Goal: Task Accomplishment & Management: Use online tool/utility

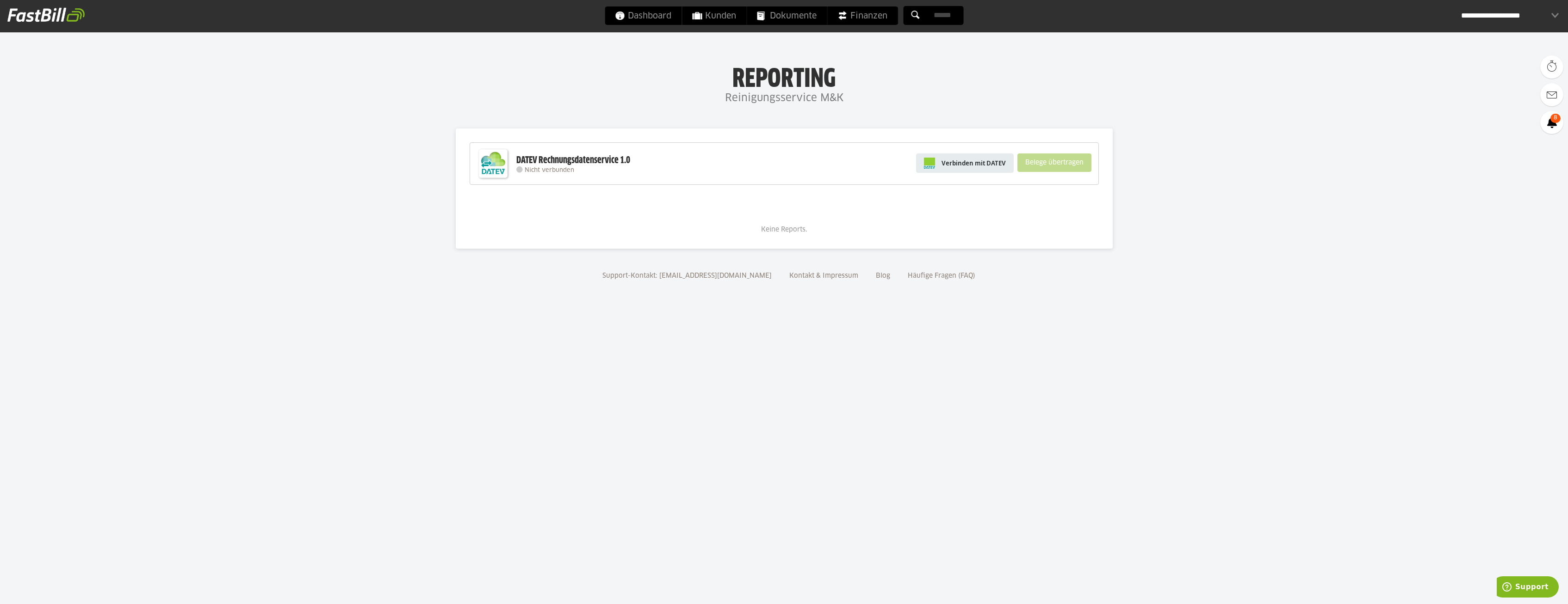
click at [975, 167] on span "Verbinden mit DATEV" at bounding box center [974, 163] width 65 height 9
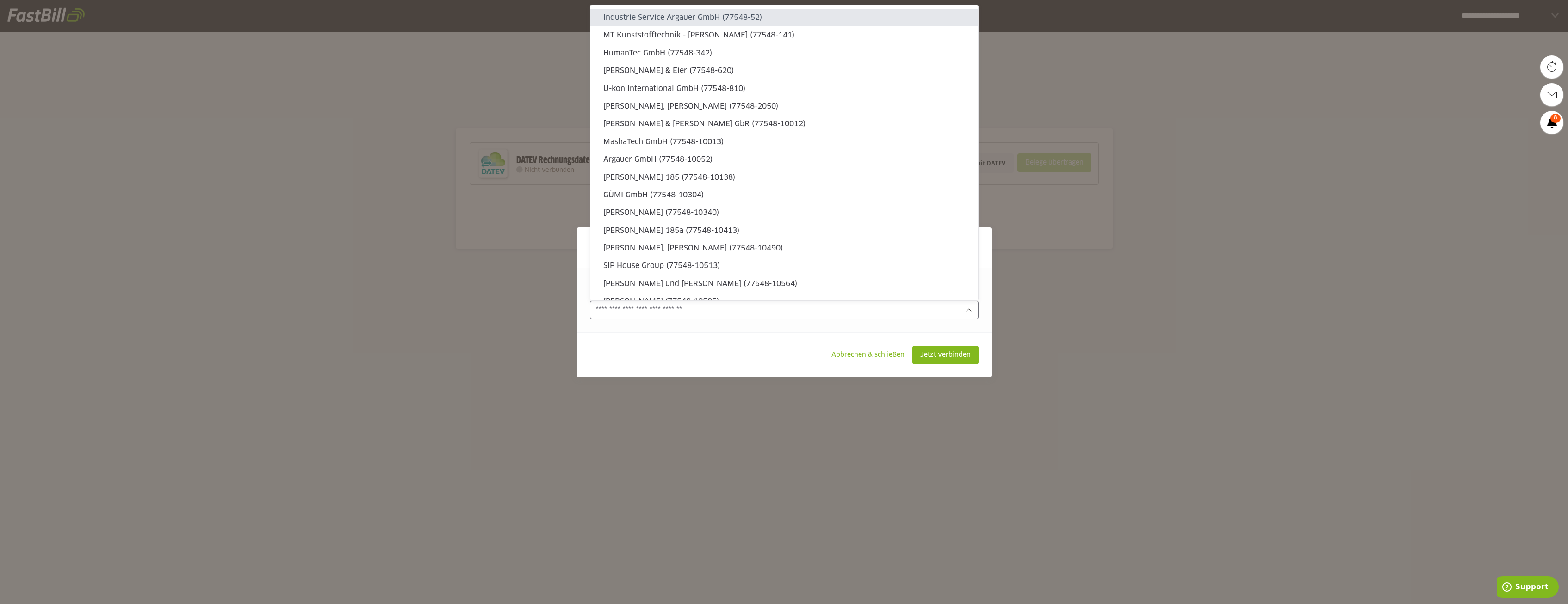
click at [919, 317] on div at bounding box center [784, 310] width 388 height 18
type sl-option "77548-52"
type sl-option "77548-141"
type sl-option "892295-10756"
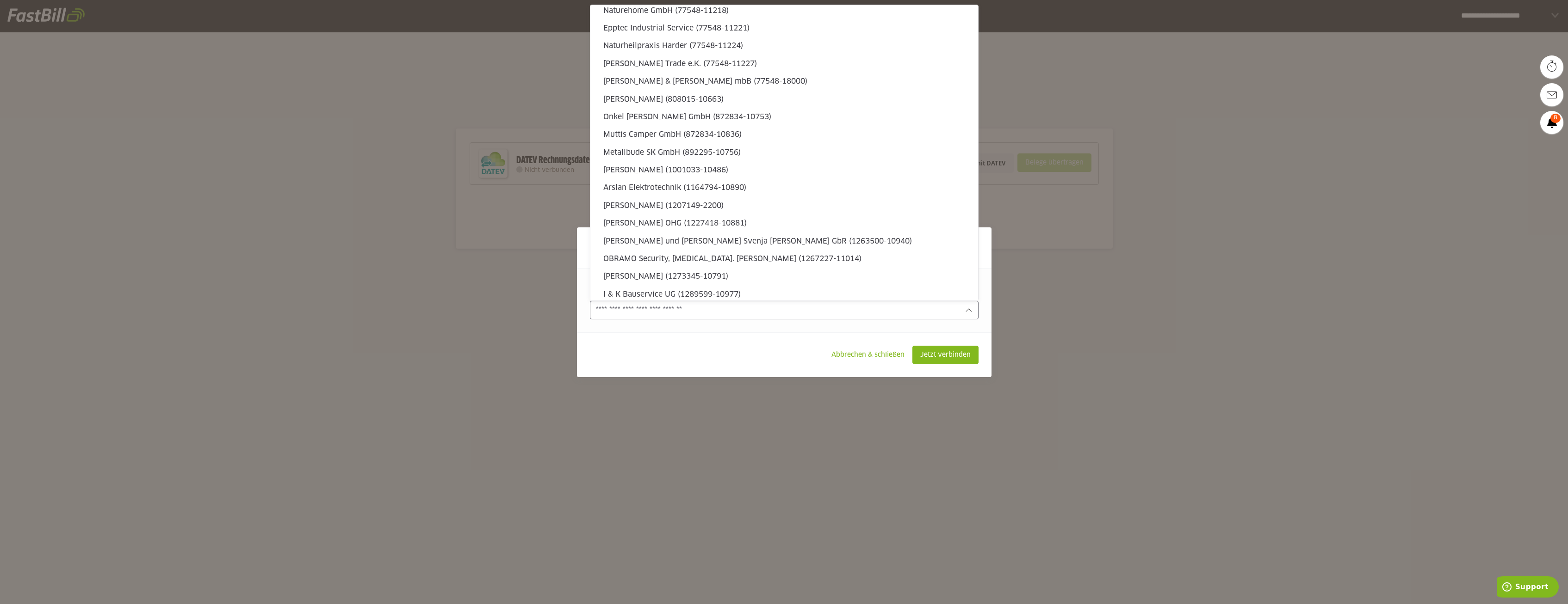
type sl-option "1340913-11017"
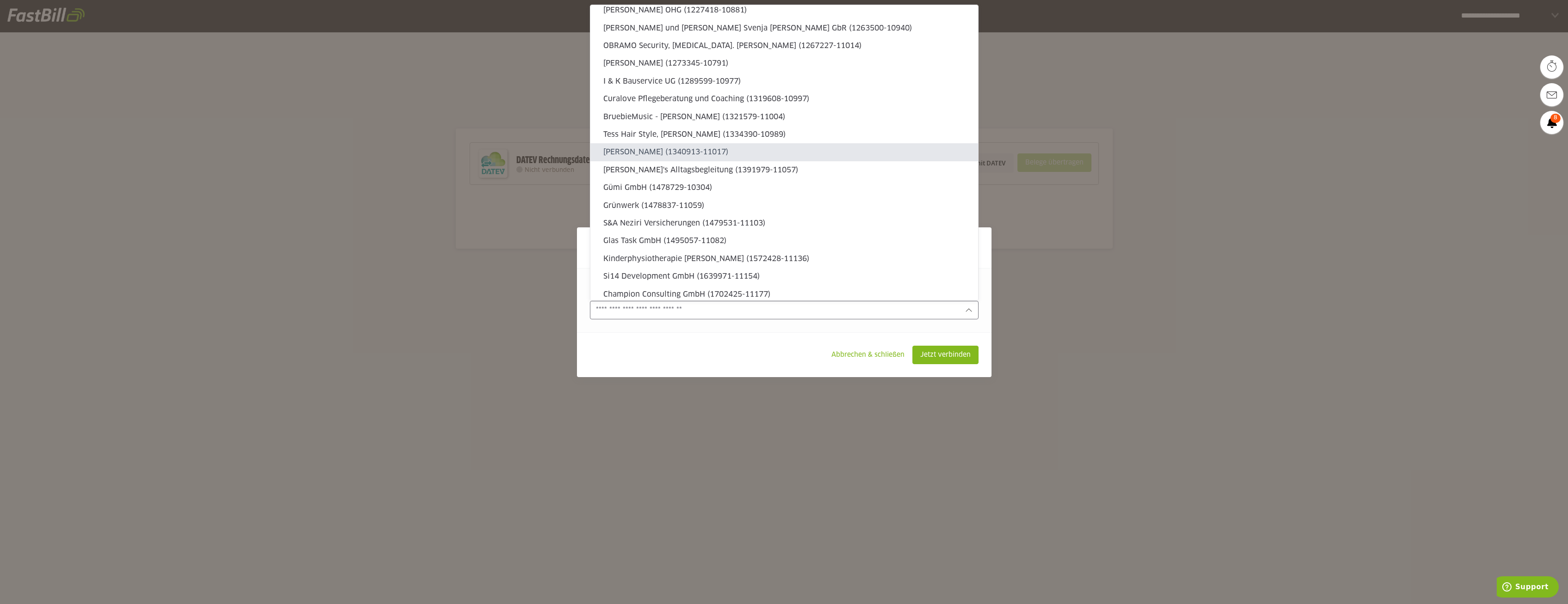
click at [796, 154] on slot "Mert Beken (1340913-11017)" at bounding box center [787, 152] width 368 height 10
type input "**********"
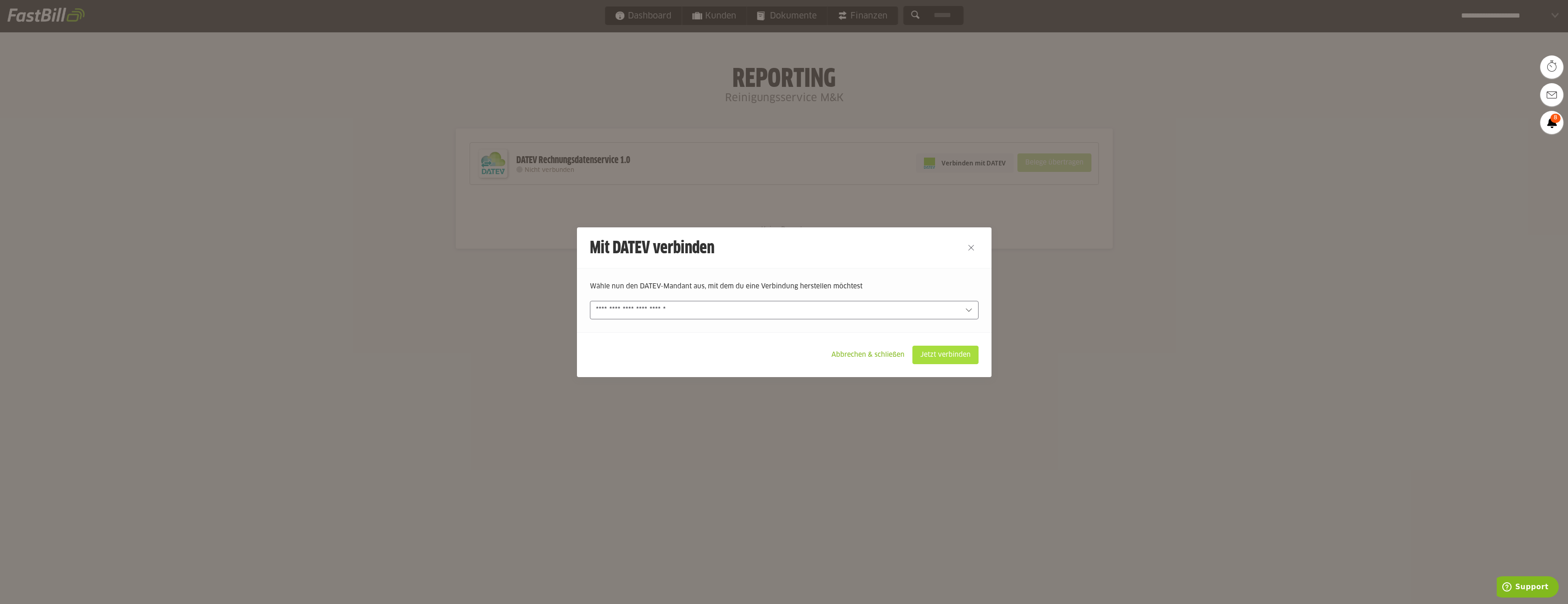
click at [952, 359] on slot "Jetzt verbinden" at bounding box center [945, 355] width 65 height 18
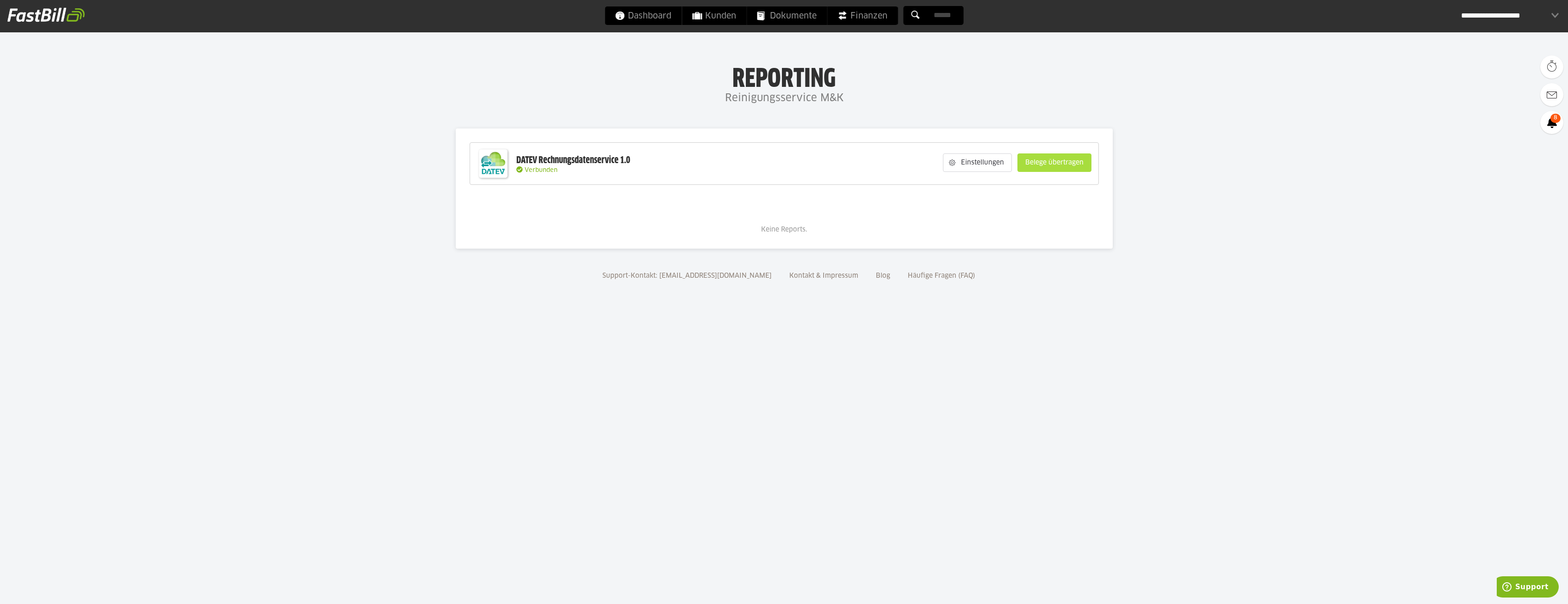
click at [1055, 158] on slot "Belege übertragen" at bounding box center [1054, 162] width 73 height 18
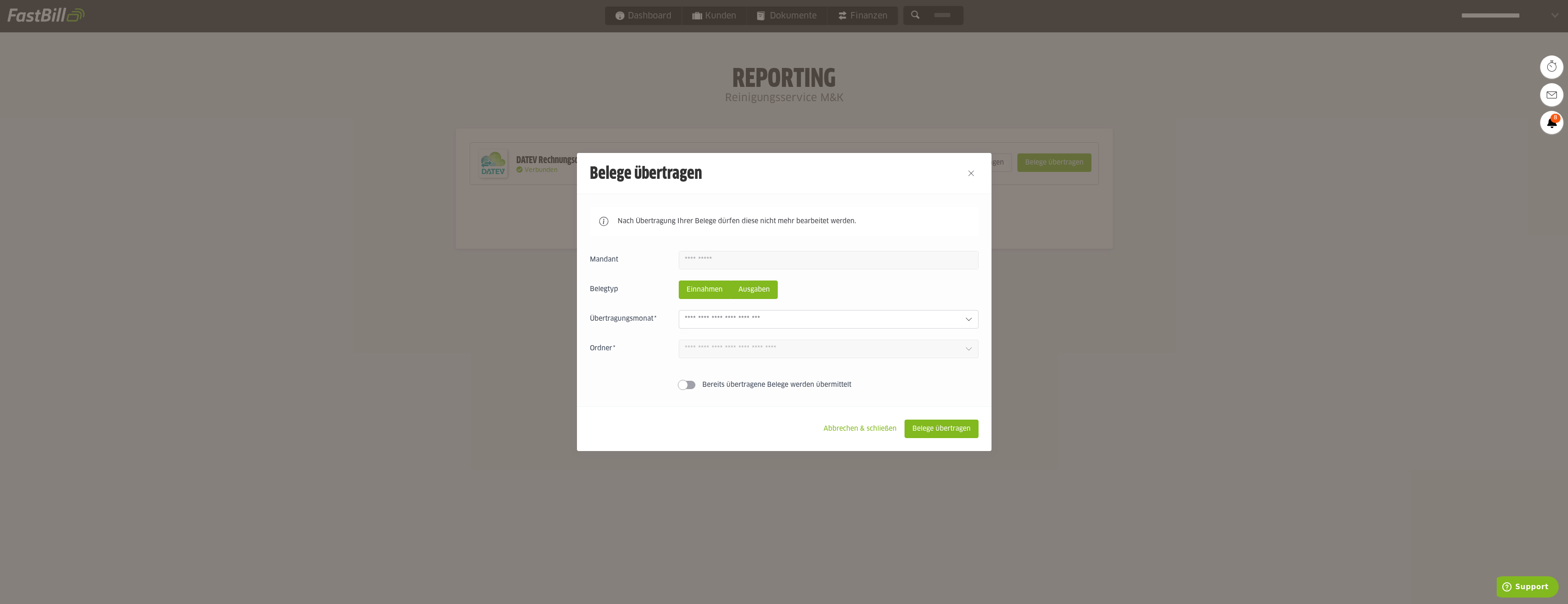
click at [759, 291] on slot "Ausgaben" at bounding box center [754, 290] width 46 height 18
click at [718, 321] on input "text" at bounding box center [821, 319] width 273 height 10
click at [721, 317] on input "text" at bounding box center [821, 319] width 273 height 10
click at [888, 319] on input "text" at bounding box center [821, 319] width 273 height 10
click at [922, 328] on div at bounding box center [828, 319] width 300 height 18
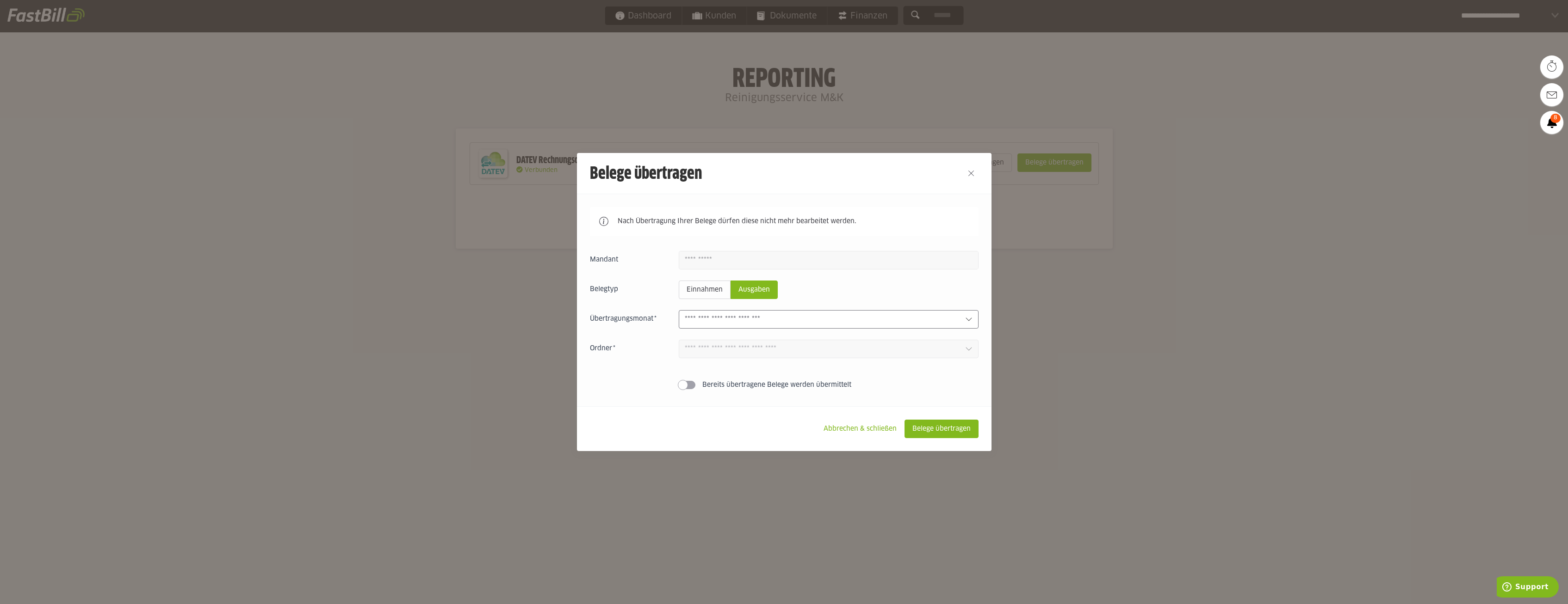
click at [814, 333] on div "Einnahmen Ausgaben 1 Bereits übertragene Belege werden übermittelt" at bounding box center [784, 322] width 388 height 142
click at [815, 330] on div "Einnahmen Ausgaben 1 Bereits übertragene Belege werden übermittelt" at bounding box center [784, 322] width 388 height 142
click at [814, 328] on div at bounding box center [828, 319] width 300 height 18
click at [814, 328] on div at bounding box center [828, 319] width 300 height 18
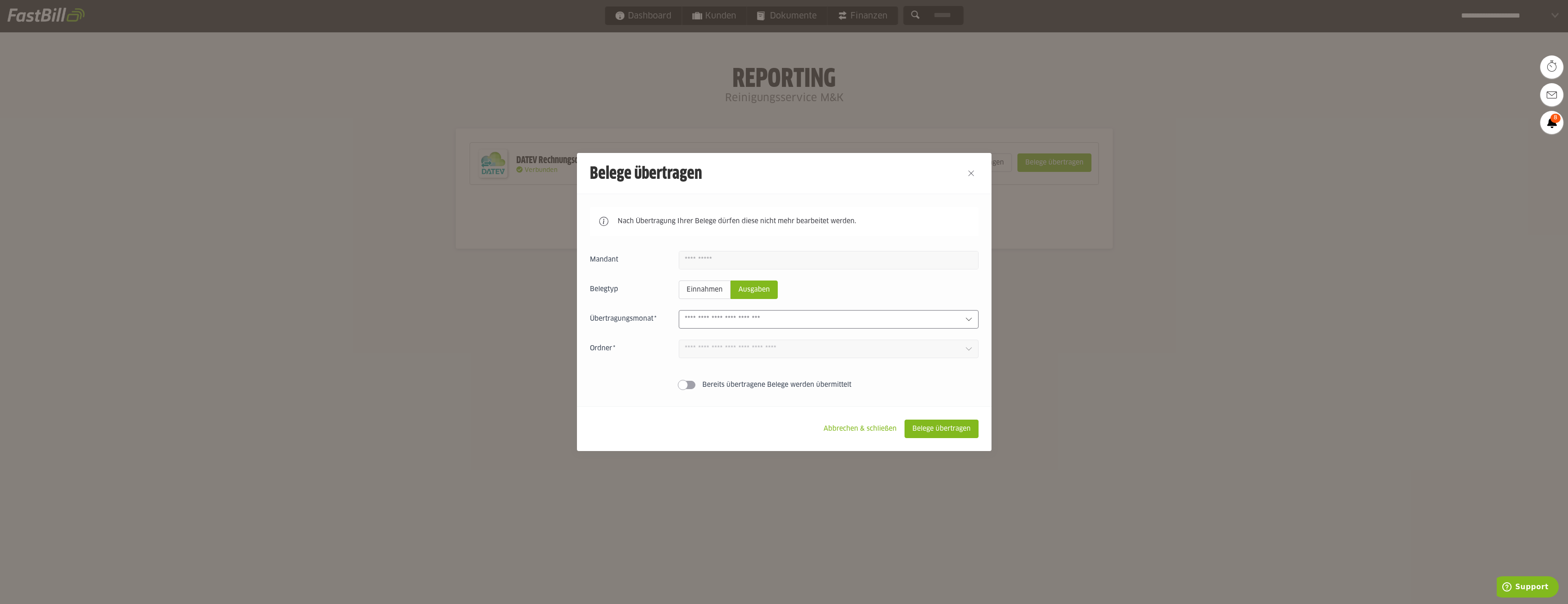
click at [814, 328] on div at bounding box center [828, 319] width 300 height 18
click at [813, 328] on div at bounding box center [828, 319] width 300 height 18
click at [0, 0] on slot "Bereits übertragene Belege werden übermittelt" at bounding box center [0, 0] width 0 height 0
click at [758, 328] on div "Einnahmen Ausgaben 1 Bereits übertragene Belege werden übermittelt" at bounding box center [784, 322] width 388 height 142
click at [763, 325] on input "text" at bounding box center [821, 319] width 273 height 10
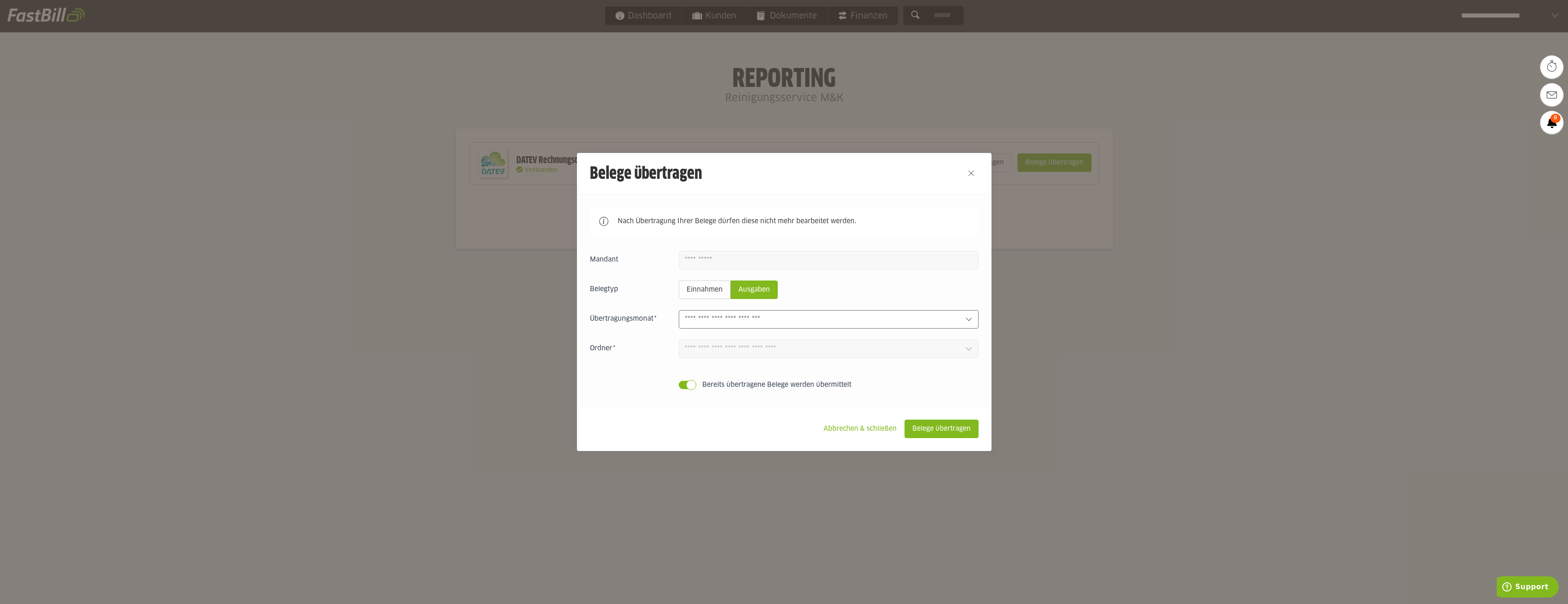
click at [763, 325] on input "text" at bounding box center [821, 319] width 273 height 10
click at [763, 324] on input "text" at bounding box center [821, 319] width 273 height 10
click at [763, 324] on input "text" at bounding box center [821, 319] width 273 height 10
click at [763, 323] on input "text" at bounding box center [821, 319] width 273 height 10
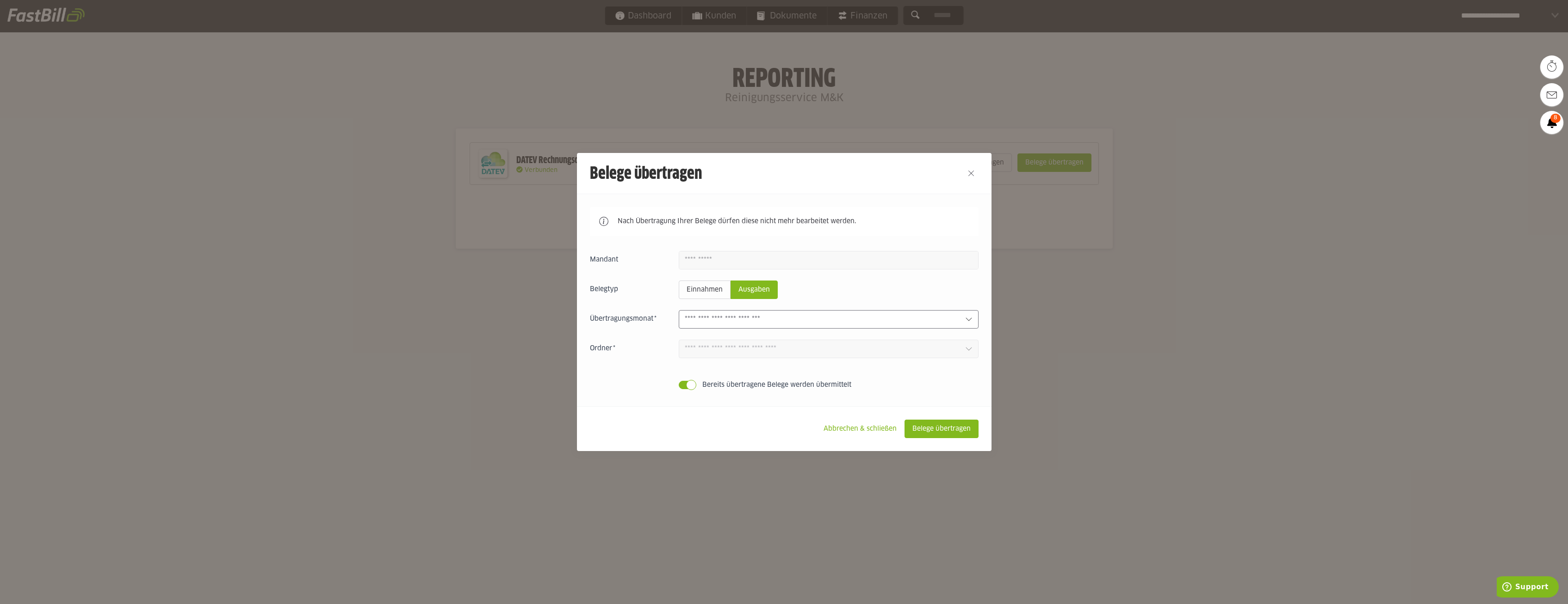
click at [761, 323] on input "text" at bounding box center [821, 319] width 273 height 10
click at [764, 321] on input "text" at bounding box center [821, 319] width 273 height 10
click at [761, 321] on input "text" at bounding box center [821, 319] width 273 height 10
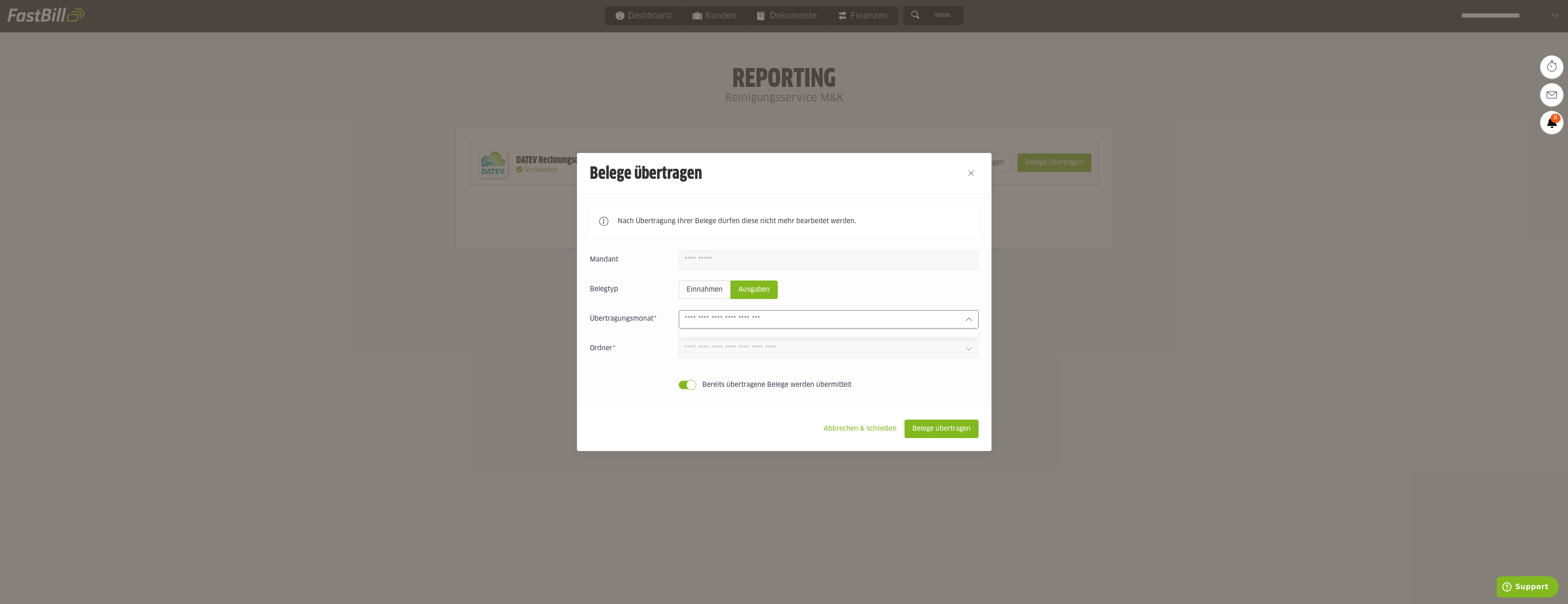
click at [962, 322] on div at bounding box center [828, 319] width 300 height 18
drag, startPoint x: 962, startPoint y: 322, endPoint x: 920, endPoint y: 317, distance: 42.3
click at [960, 322] on div at bounding box center [828, 319] width 300 height 18
click at [950, 425] on slot "Belege übertragen" at bounding box center [942, 429] width 73 height 18
click at [976, 330] on div "Einnahmen Ausgaben 1 Bereits übertragene Belege werden übermittelt" at bounding box center [784, 322] width 388 height 142
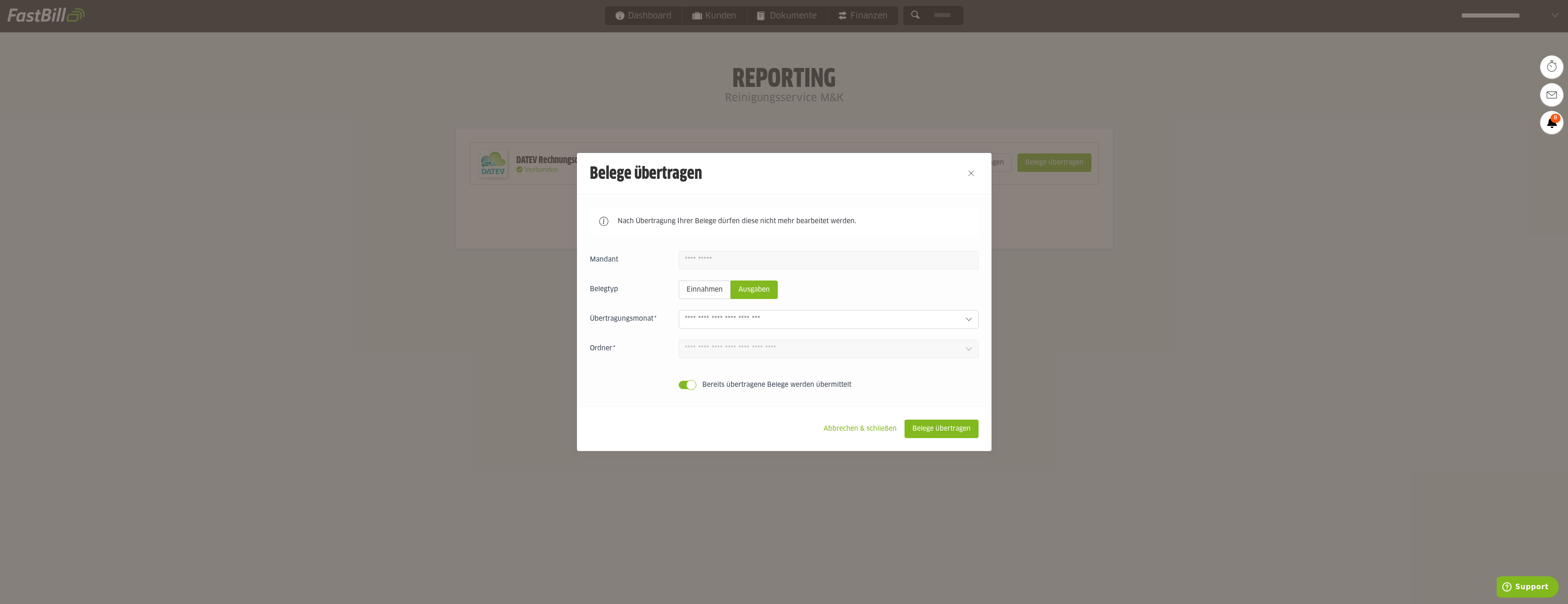
click at [970, 325] on div at bounding box center [828, 319] width 300 height 18
click at [970, 323] on icon at bounding box center [969, 319] width 7 height 7
click at [830, 325] on input "text" at bounding box center [821, 319] width 273 height 10
click at [841, 325] on div at bounding box center [828, 319] width 300 height 18
click at [842, 325] on input "text" at bounding box center [821, 319] width 273 height 10
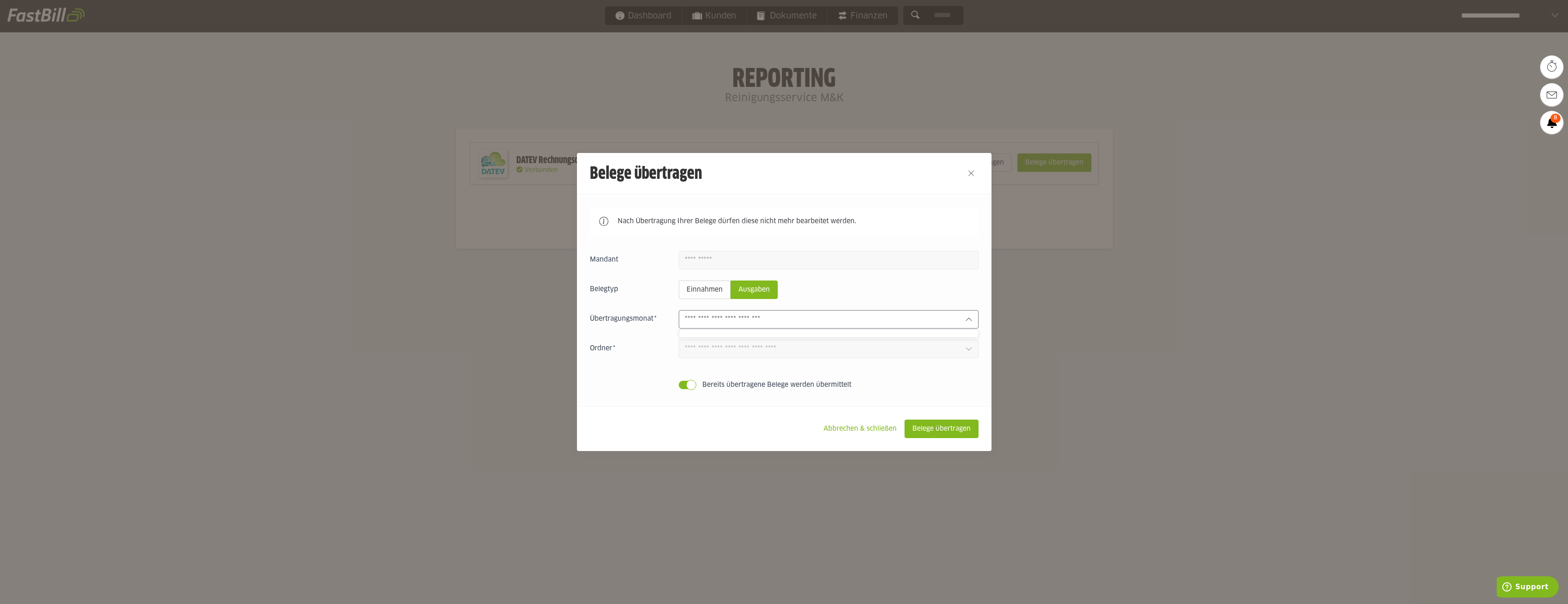
click at [836, 324] on input "text" at bounding box center [821, 319] width 273 height 10
click at [970, 328] on div at bounding box center [828, 319] width 300 height 18
click at [970, 324] on div at bounding box center [828, 319] width 300 height 18
click at [970, 323] on icon at bounding box center [969, 319] width 7 height 7
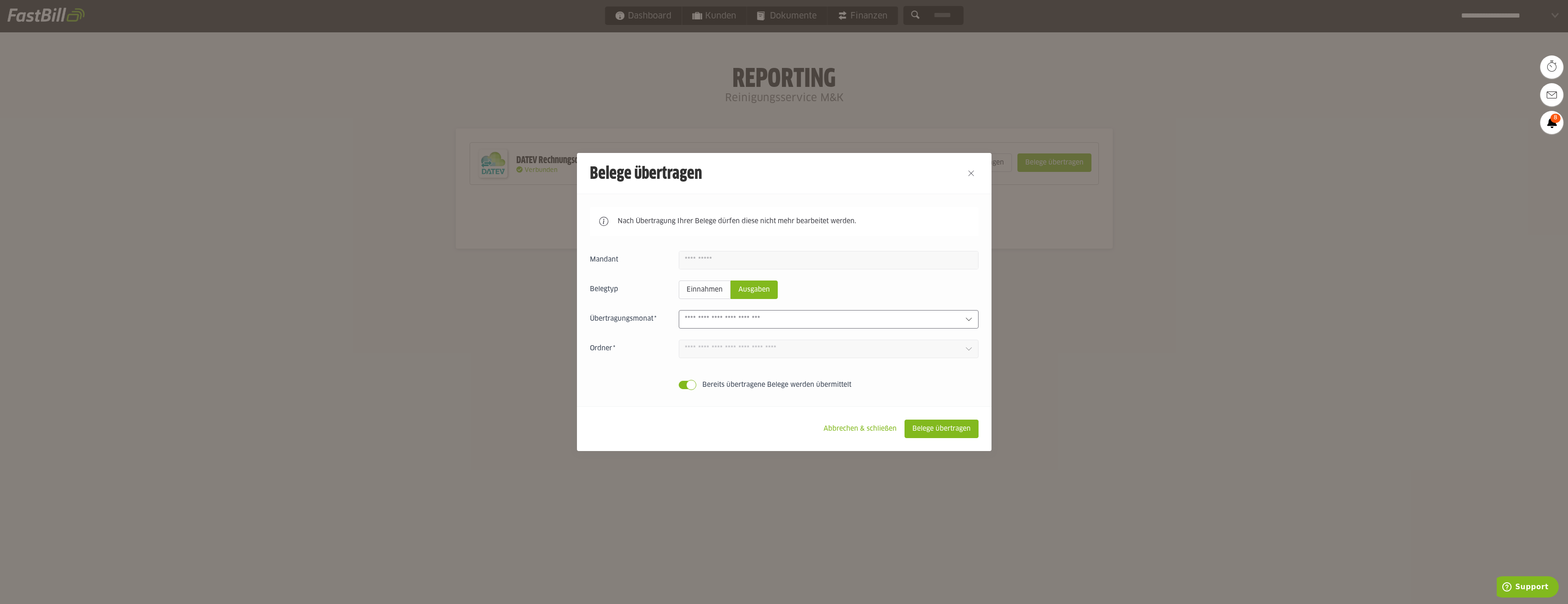
click at [838, 315] on input "text" at bounding box center [821, 319] width 273 height 10
click at [717, 296] on slot "Einnahmen" at bounding box center [705, 290] width 51 height 18
click at [766, 321] on input "text" at bounding box center [821, 319] width 273 height 10
click at [773, 321] on input "text" at bounding box center [821, 319] width 273 height 10
click at [871, 426] on slot "Abbrechen & schließen" at bounding box center [860, 429] width 88 height 18
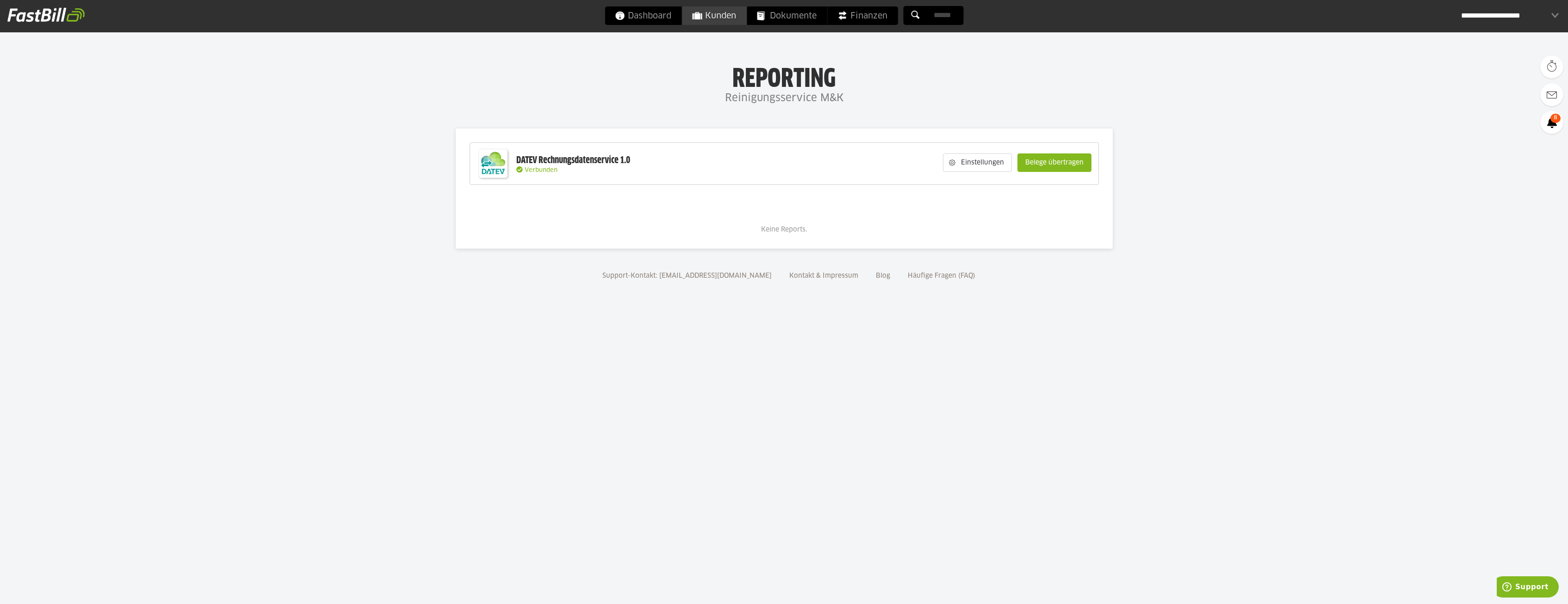
click at [728, 10] on span "Kunden" at bounding box center [714, 16] width 44 height 18
click at [979, 159] on span "Verbinden mit DATEV" at bounding box center [974, 163] width 65 height 9
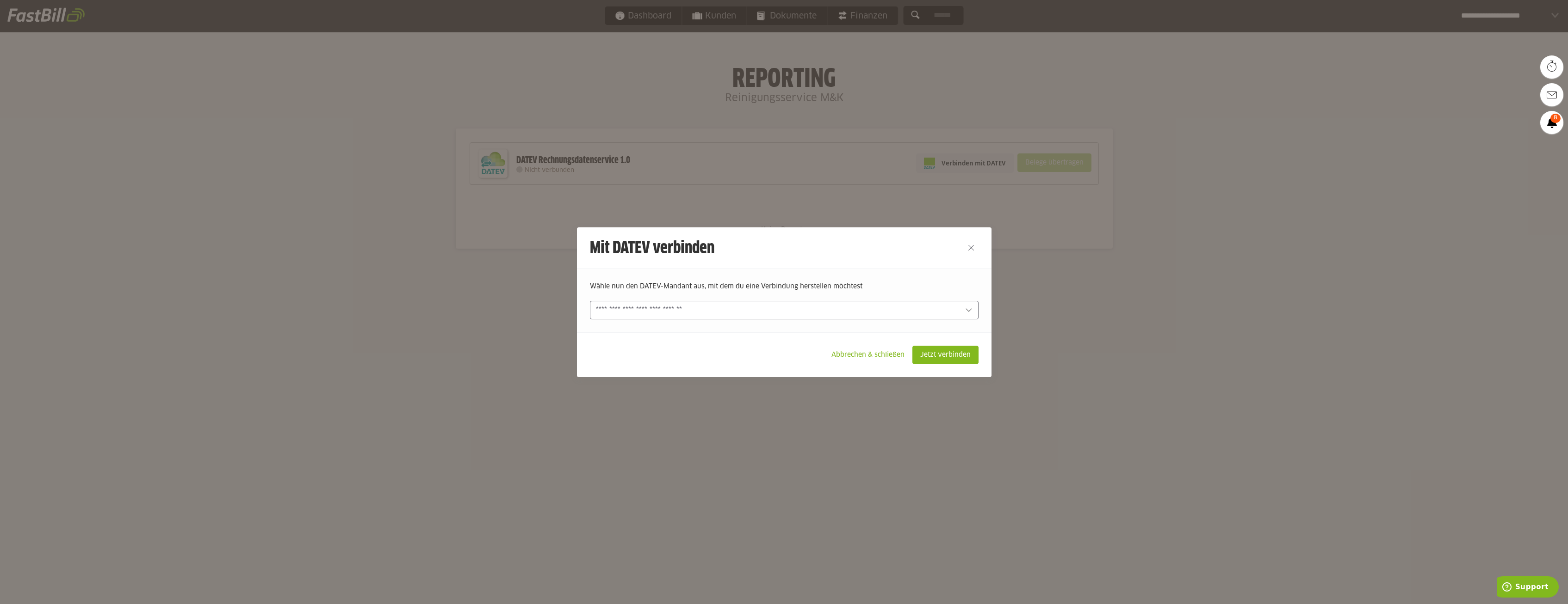
type sl-option "77548-52"
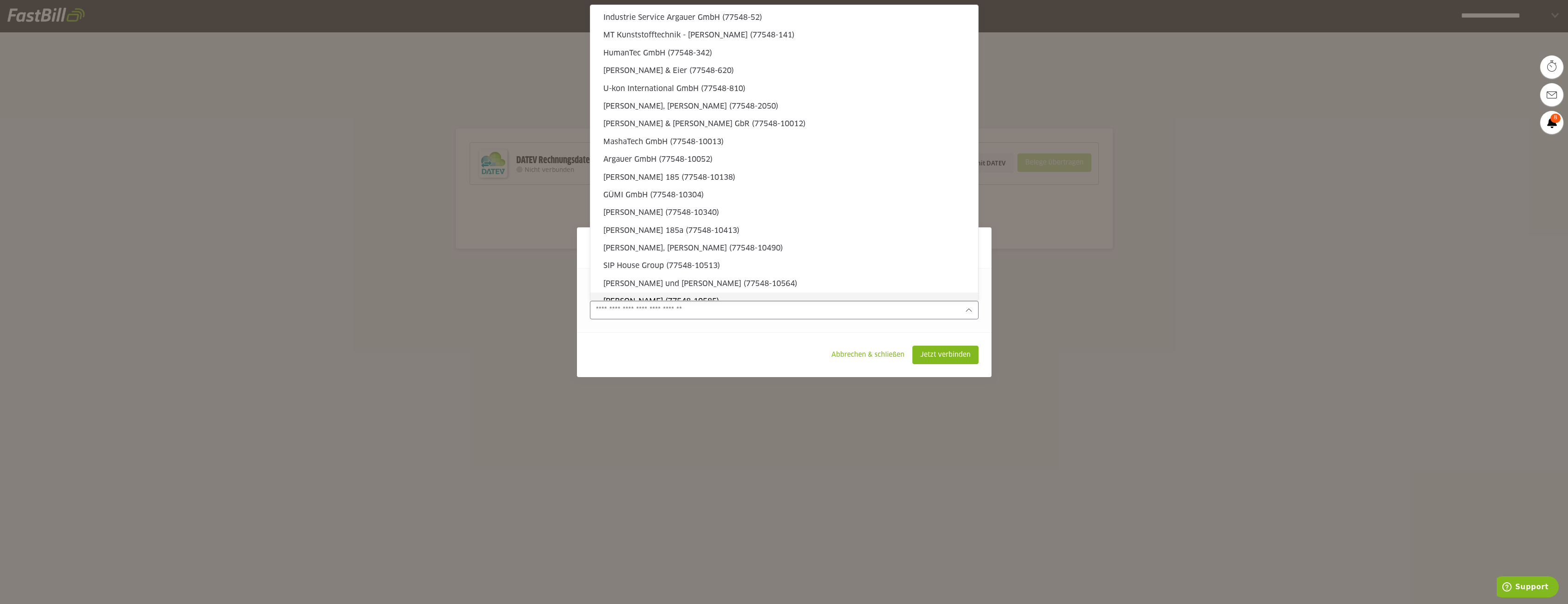
type sl-option "892295-10756"
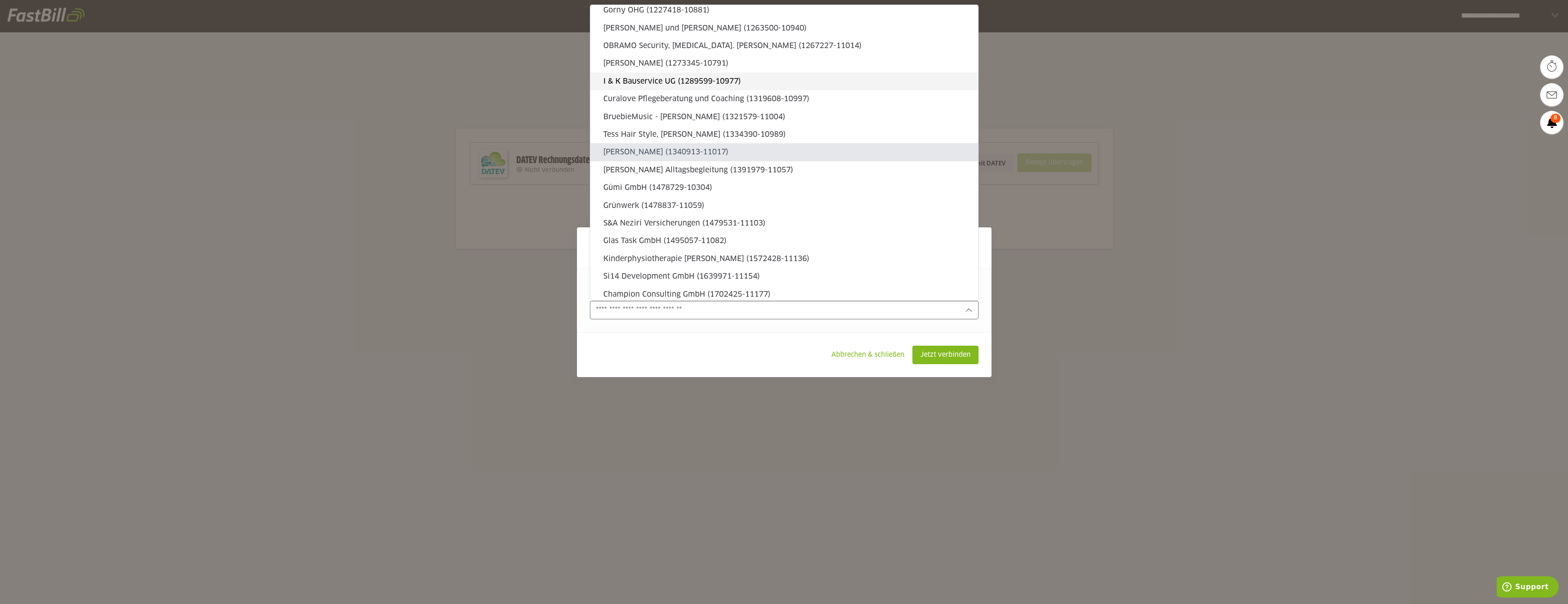
type sl-option "1340913-11017"
click at [761, 159] on div "Mert Beken (1340913-11017)" at bounding box center [784, 152] width 388 height 18
type input "**********"
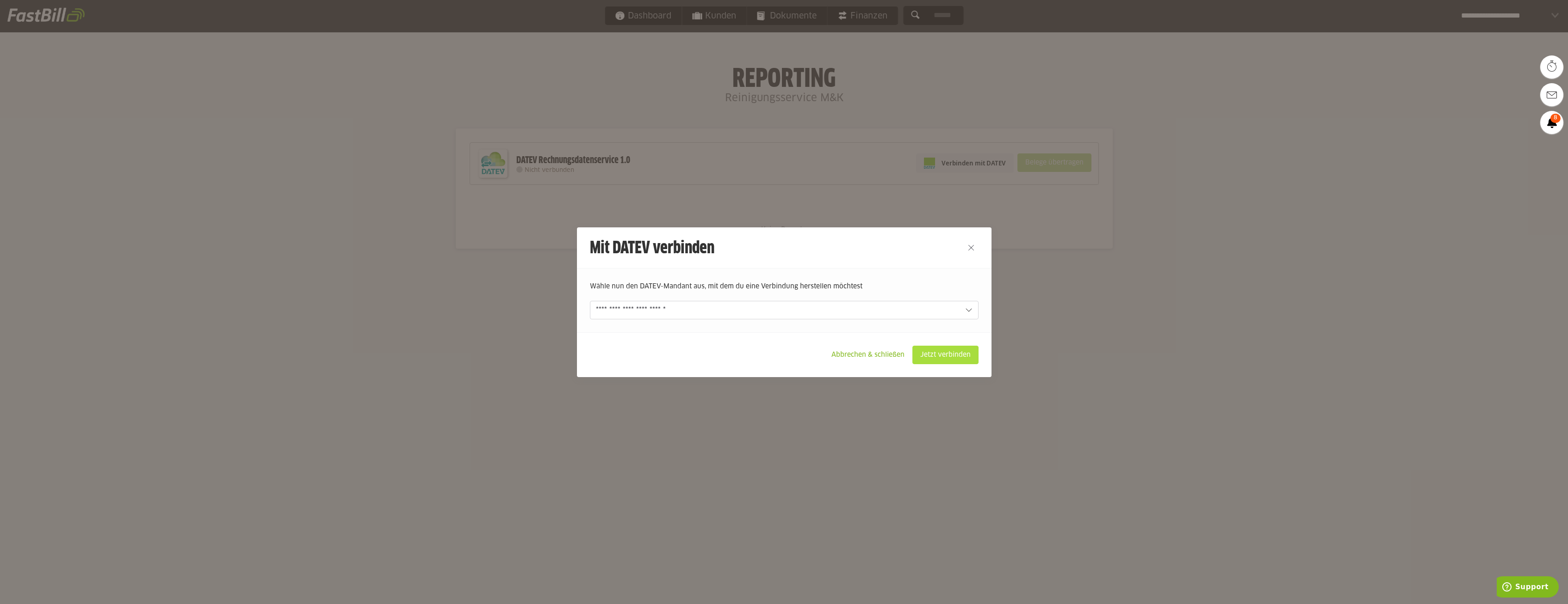
click at [940, 352] on slot "Jetzt verbinden" at bounding box center [945, 355] width 65 height 18
click at [943, 360] on slot "Jetzt verbinden" at bounding box center [945, 355] width 65 height 18
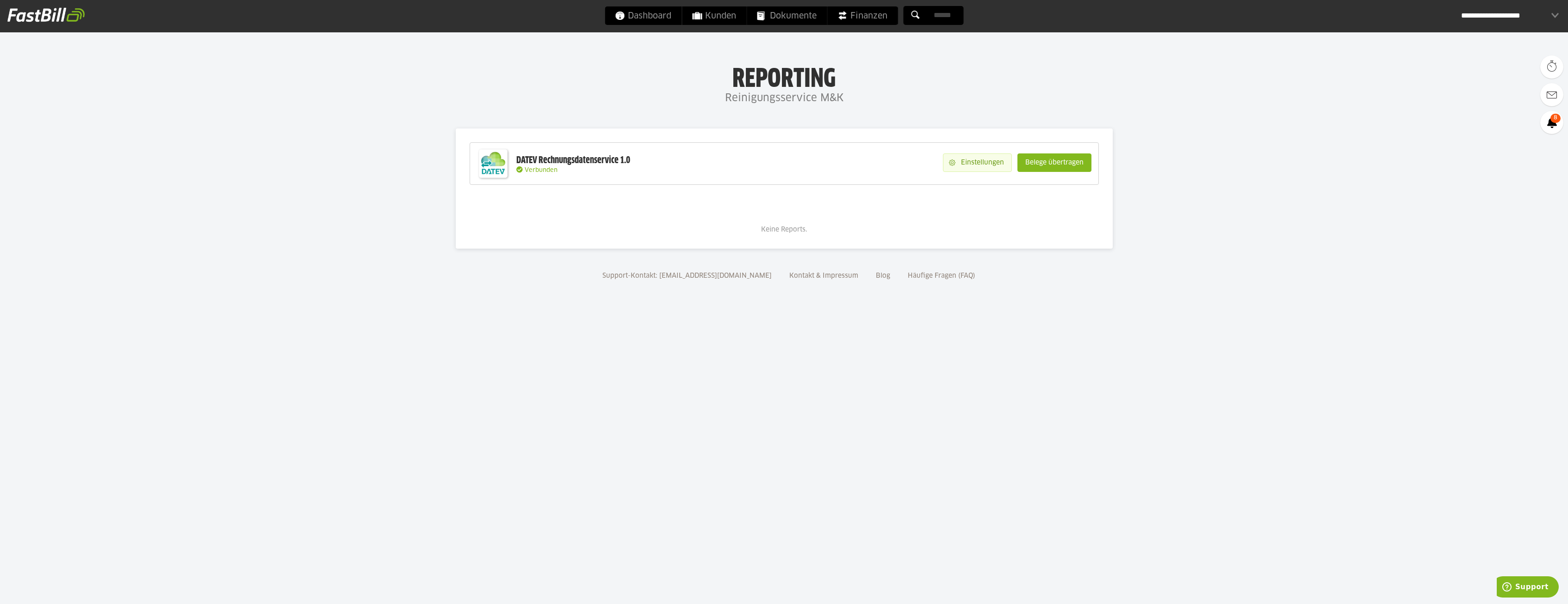
click at [994, 166] on slot "Einstellungen" at bounding box center [984, 162] width 56 height 18
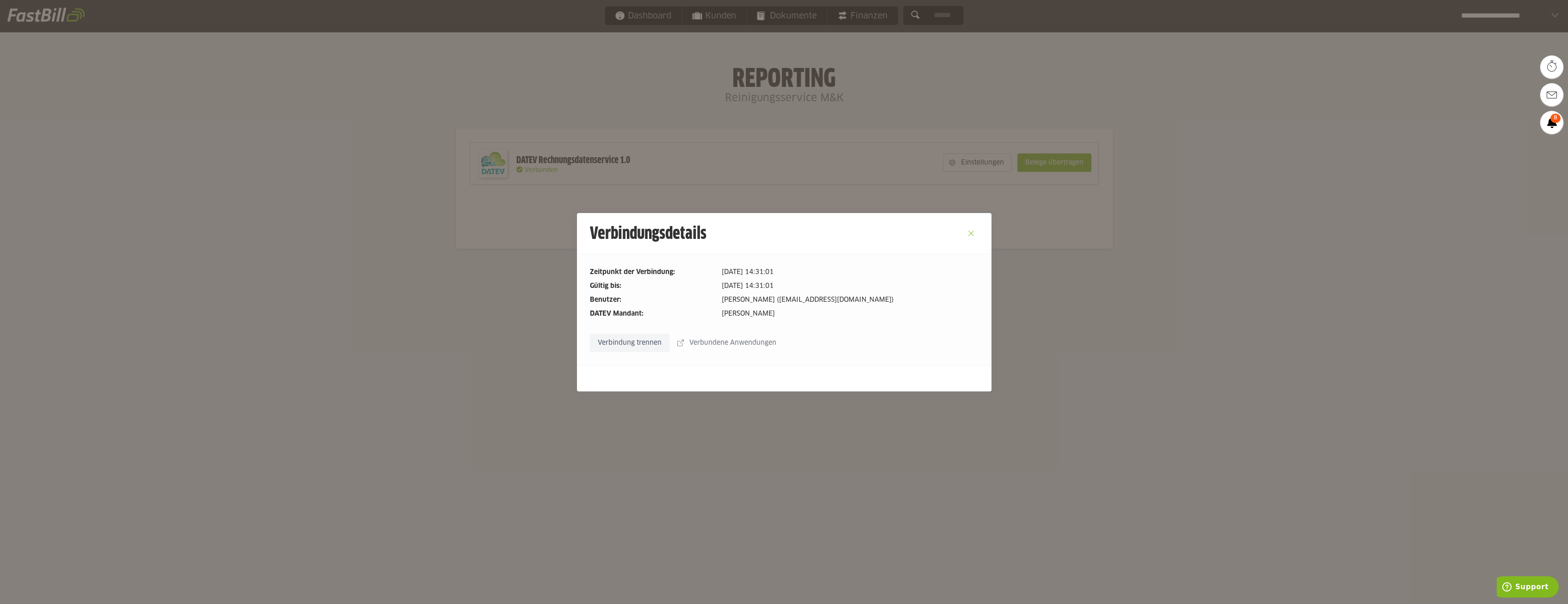
click at [973, 233] on button "Close" at bounding box center [971, 234] width 15 height 15
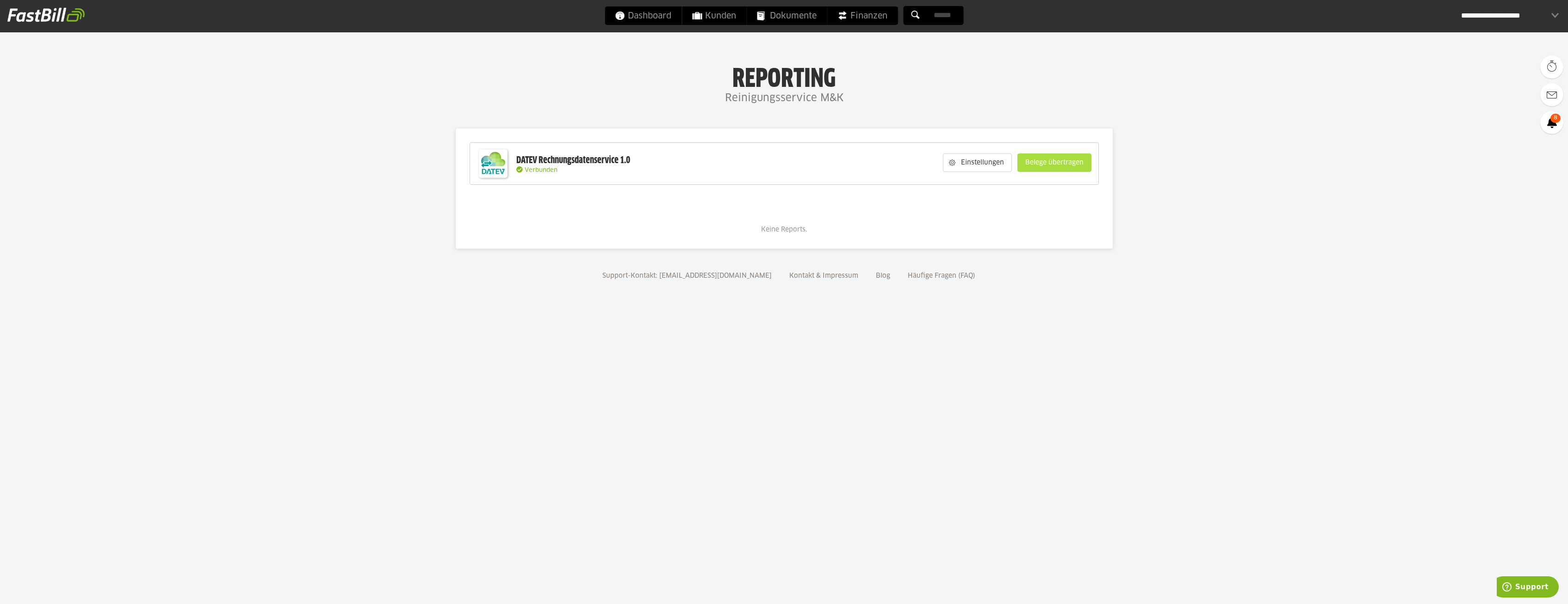
click at [1058, 164] on slot "Belege übertragen" at bounding box center [1054, 162] width 73 height 18
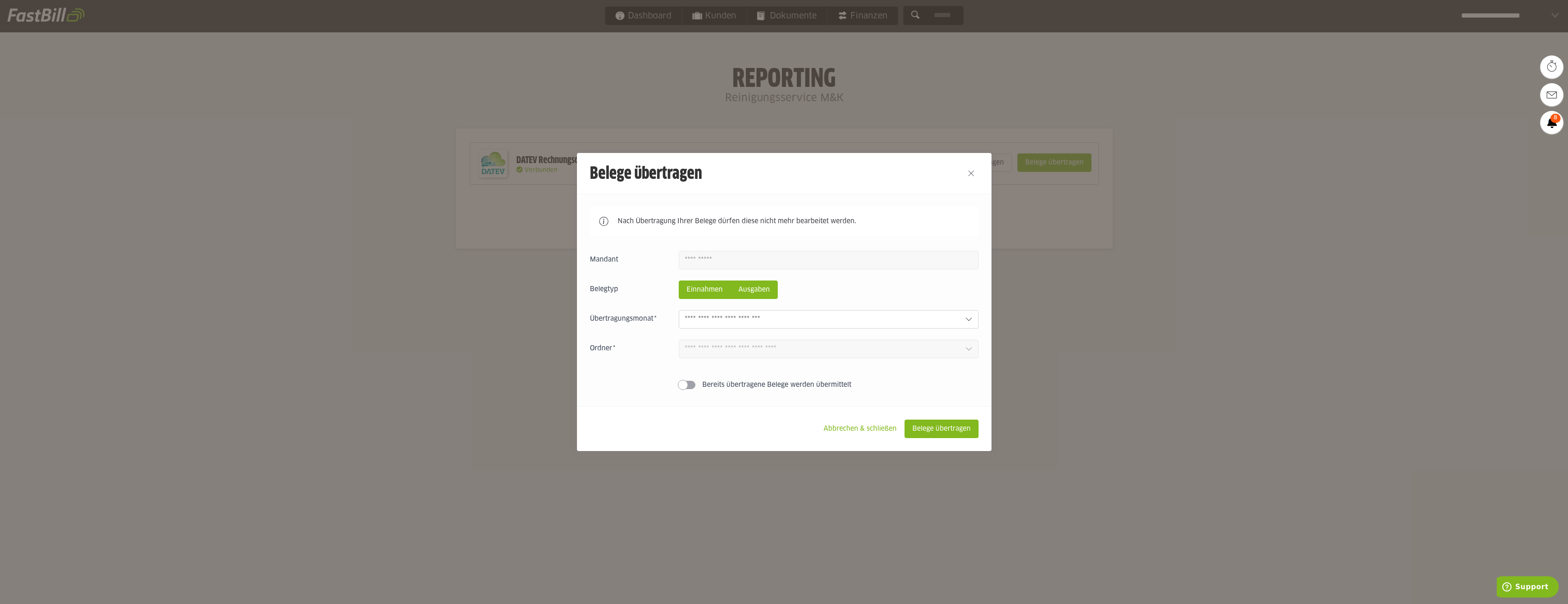
click at [772, 288] on slot "Ausgaben" at bounding box center [754, 290] width 46 height 18
click at [788, 322] on input "text" at bounding box center [821, 319] width 273 height 10
click at [794, 319] on input "text" at bounding box center [821, 319] width 273 height 10
drag, startPoint x: 787, startPoint y: 334, endPoint x: 788, endPoint y: 327, distance: 7.1
click at [788, 333] on div "Einnahmen Ausgaben 1 Bereits übertragene Belege werden übermittelt" at bounding box center [784, 322] width 388 height 142
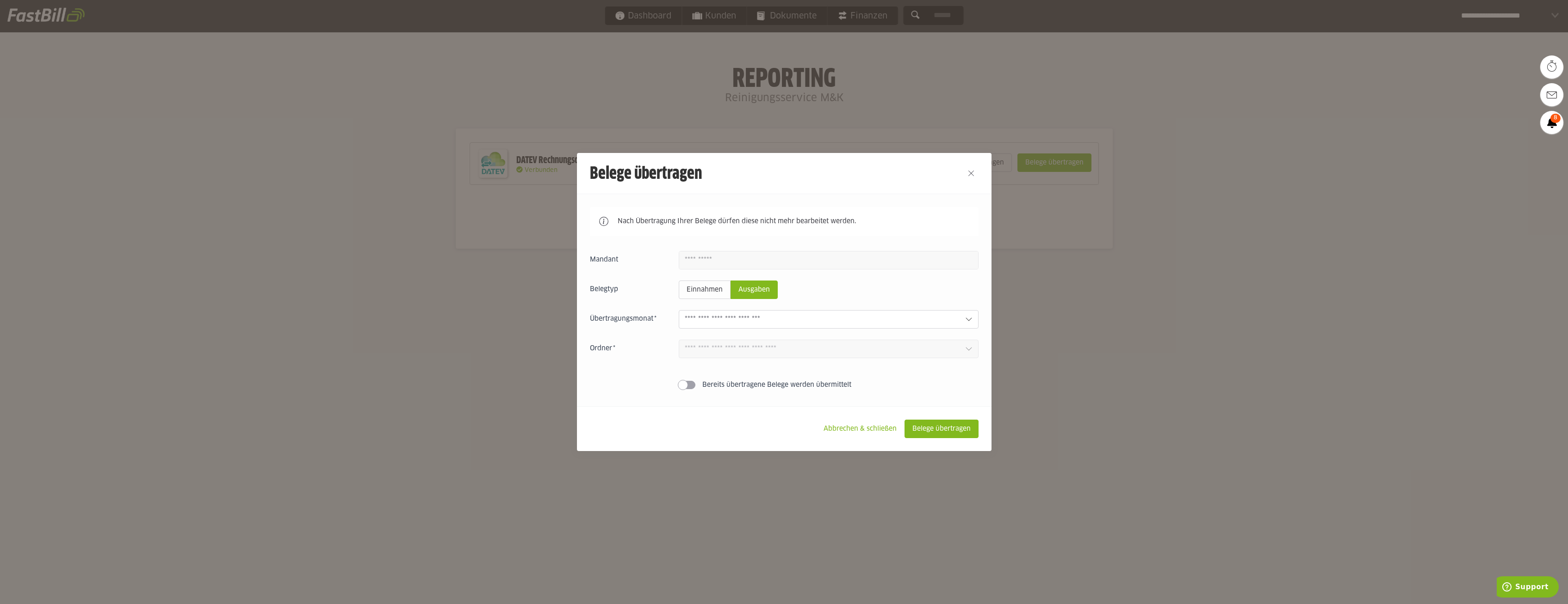
click at [782, 379] on div "Einnahmen Ausgaben 1 Bereits übertragene Belege werden übermittelt" at bounding box center [784, 322] width 388 height 142
click at [789, 382] on div "Bereits übertragene Belege werden übermittelt" at bounding box center [777, 385] width 149 height 9
click at [915, 416] on footer "Abbrechen & schließen Belege übertragen" at bounding box center [784, 429] width 415 height 45
click at [925, 423] on slot "Belege übertragen" at bounding box center [942, 429] width 73 height 18
click at [873, 432] on slot "Abbrechen & schließen" at bounding box center [860, 429] width 88 height 18
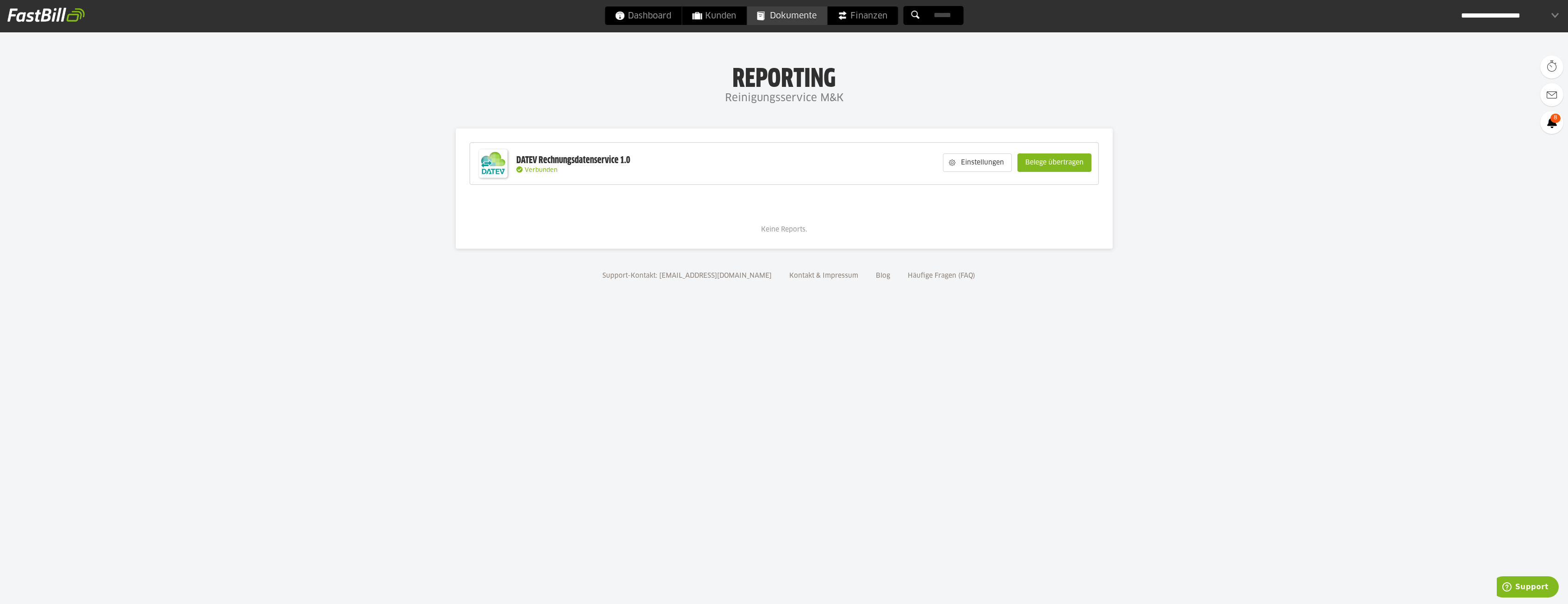
click at [769, 15] on link "Dokumente" at bounding box center [786, 16] width 80 height 18
